Goal: Transaction & Acquisition: Subscribe to service/newsletter

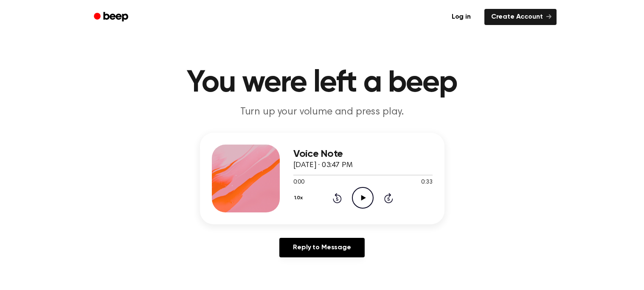
click at [361, 191] on icon "Play Audio" at bounding box center [363, 198] width 22 height 22
click at [334, 245] on link "Reply to Message" at bounding box center [321, 248] width 85 height 20
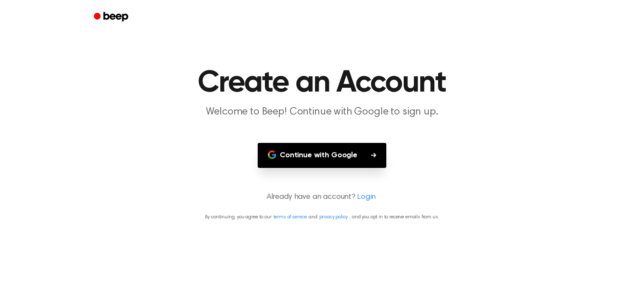
click at [120, 19] on icon "Beep" at bounding box center [112, 17] width 36 height 12
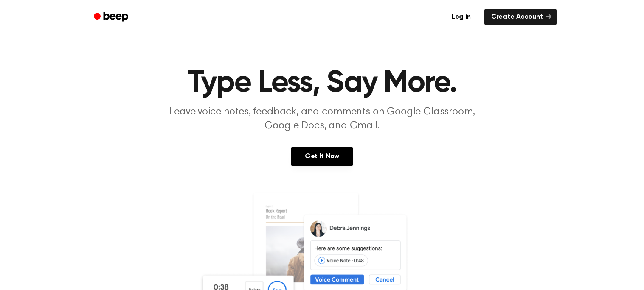
click at [114, 20] on icon "Beep" at bounding box center [112, 17] width 36 height 12
click at [312, 152] on link "Get It Now" at bounding box center [322, 157] width 62 height 20
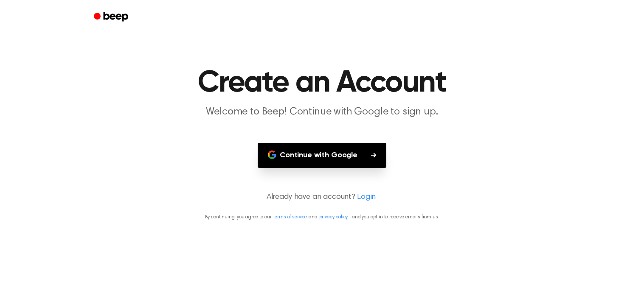
click at [326, 160] on button "Continue with Google" at bounding box center [322, 155] width 129 height 25
click at [383, 57] on main "Create an Account Welcome to Beep! Continue with Google to sign up. Continue wi…" at bounding box center [322, 145] width 644 height 290
click at [393, 61] on main "Create an Account Welcome to Beep! Continue with Google to sign up. Continue wi…" at bounding box center [322, 145] width 644 height 290
click at [411, 59] on main "Create an Account Welcome to Beep! Continue with Google to sign up. Continue wi…" at bounding box center [322, 145] width 644 height 290
click at [385, 73] on h1 "Create an Account" at bounding box center [322, 83] width 435 height 31
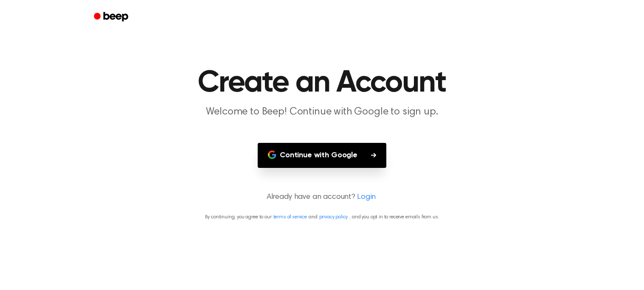
click at [356, 62] on main "Create an Account Welcome to Beep! Continue with Google to sign up. Continue wi…" at bounding box center [322, 145] width 644 height 290
click at [53, 174] on main "Create an Account Welcome to Beep! Continue with Google to sign up. Continue wi…" at bounding box center [322, 145] width 644 height 290
click at [118, 24] on link "Beep" at bounding box center [112, 17] width 48 height 17
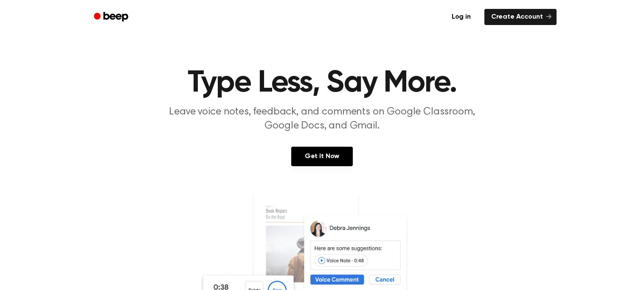
click at [122, 24] on link "Beep" at bounding box center [112, 17] width 48 height 17
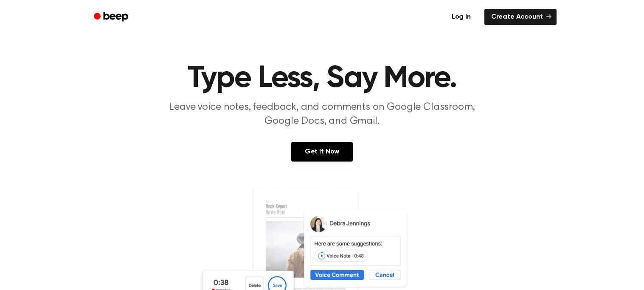
scroll to position [3, 0]
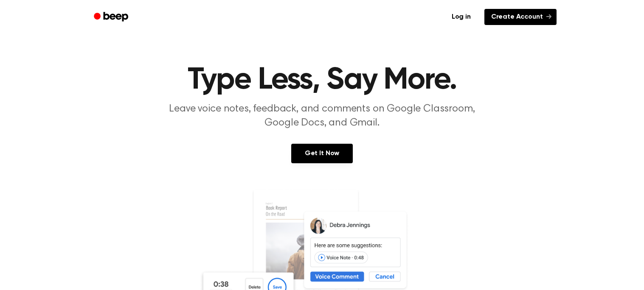
click at [529, 24] on link "Create Account" at bounding box center [520, 17] width 72 height 16
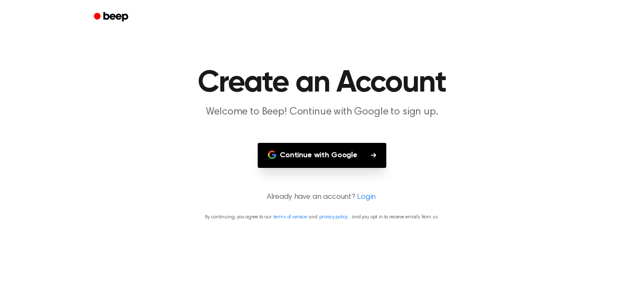
click at [527, 25] on div at bounding box center [322, 17] width 469 height 34
